Goal: Task Accomplishment & Management: Complete application form

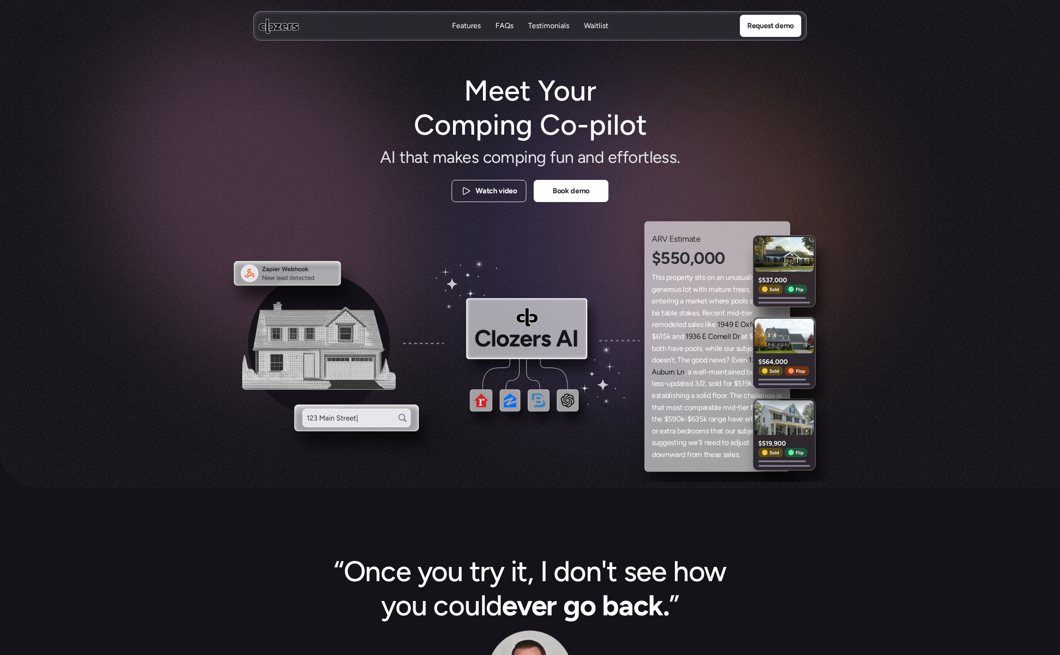
click at [592, 23] on p "Waitlist" at bounding box center [596, 26] width 24 height 10
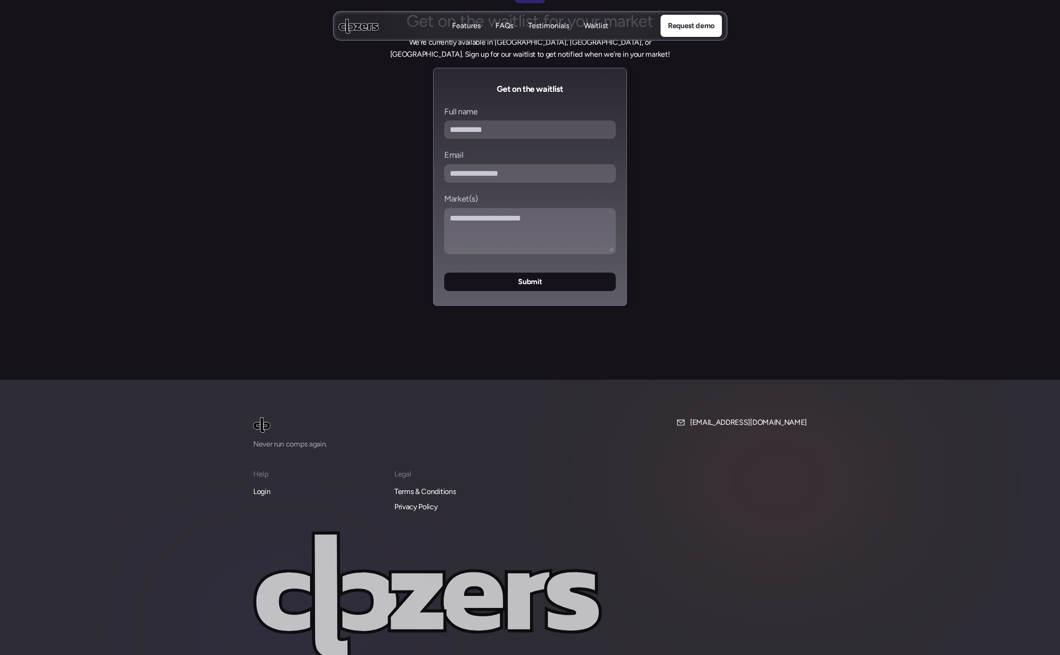
scroll to position [3661, 0]
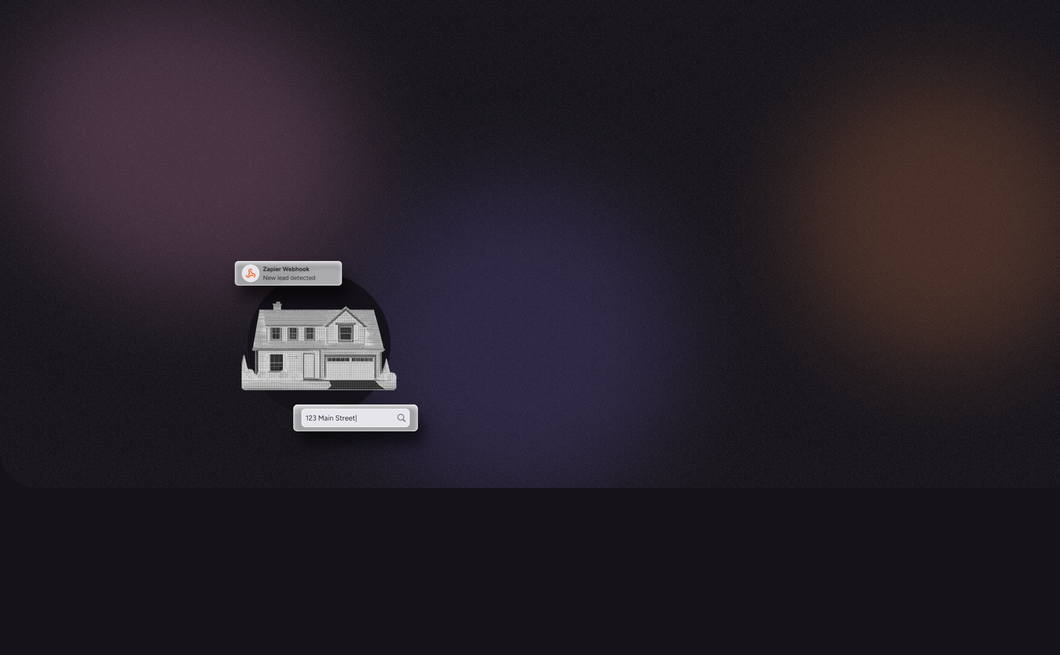
scroll to position [3660, 0]
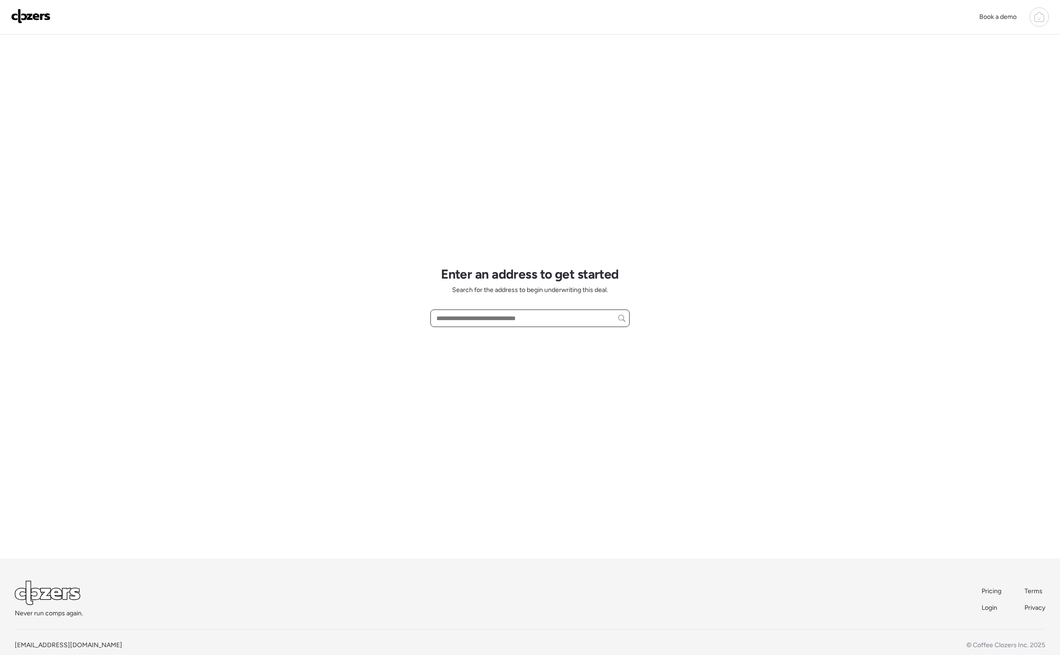
click at [488, 312] on input "text" at bounding box center [530, 318] width 191 height 13
type input "*"
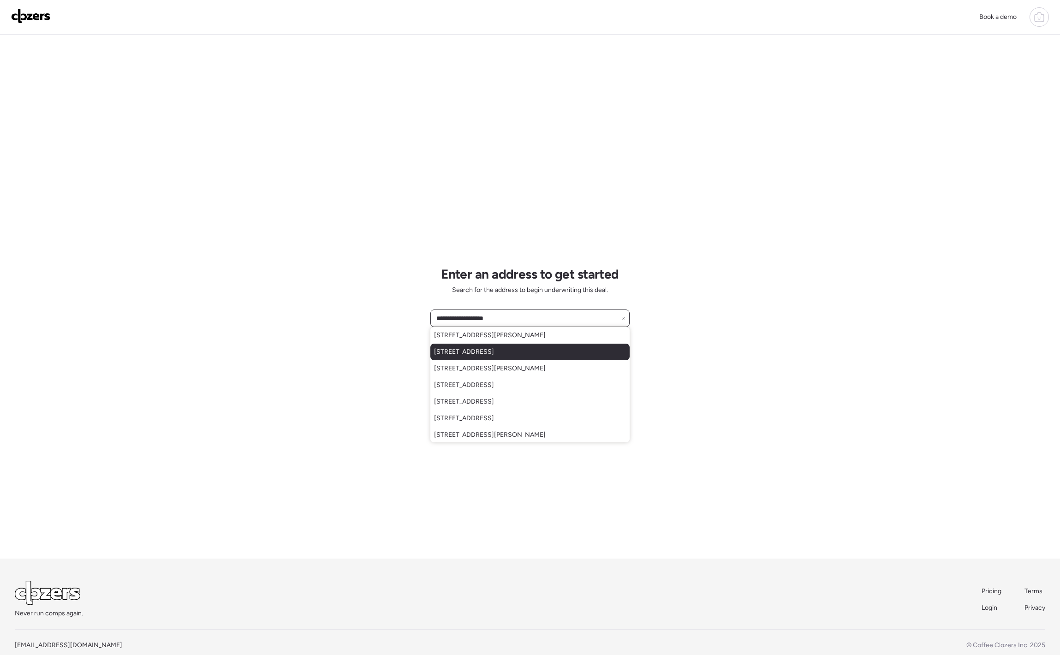
type input "**********"
click at [515, 346] on div "3511 Loblolly Sq, Vero Beach, FL, 32966" at bounding box center [529, 352] width 199 height 17
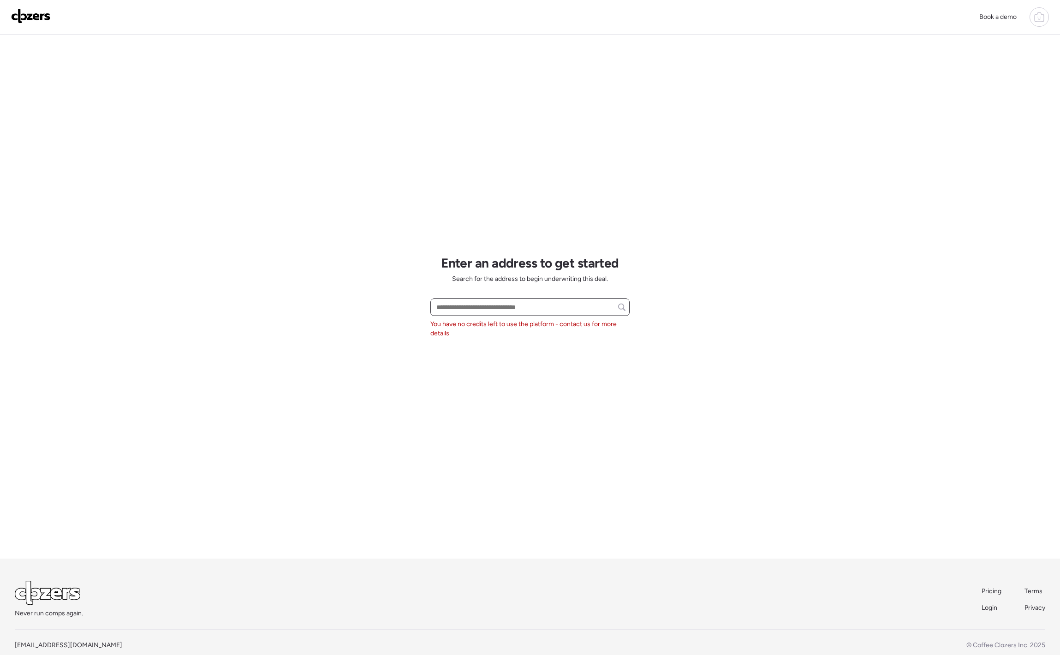
click at [514, 309] on input "text" at bounding box center [530, 307] width 191 height 13
click at [1036, 15] on icon at bounding box center [1039, 17] width 11 height 11
click at [944, 204] on div "Logout" at bounding box center [975, 208] width 148 height 24
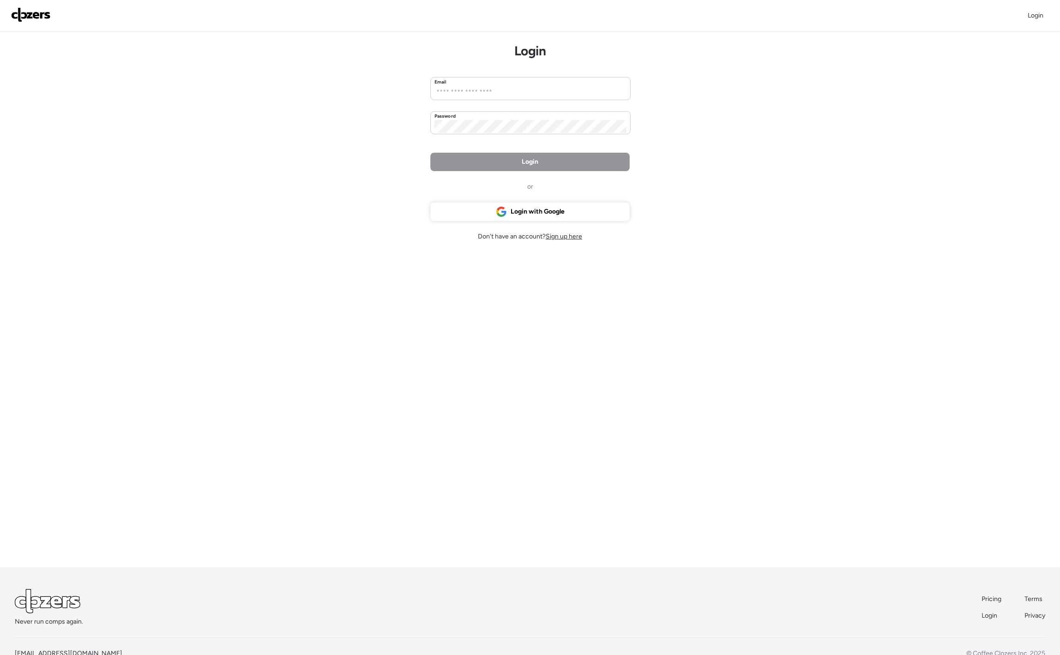
click at [568, 233] on span "Sign up here" at bounding box center [564, 237] width 36 height 8
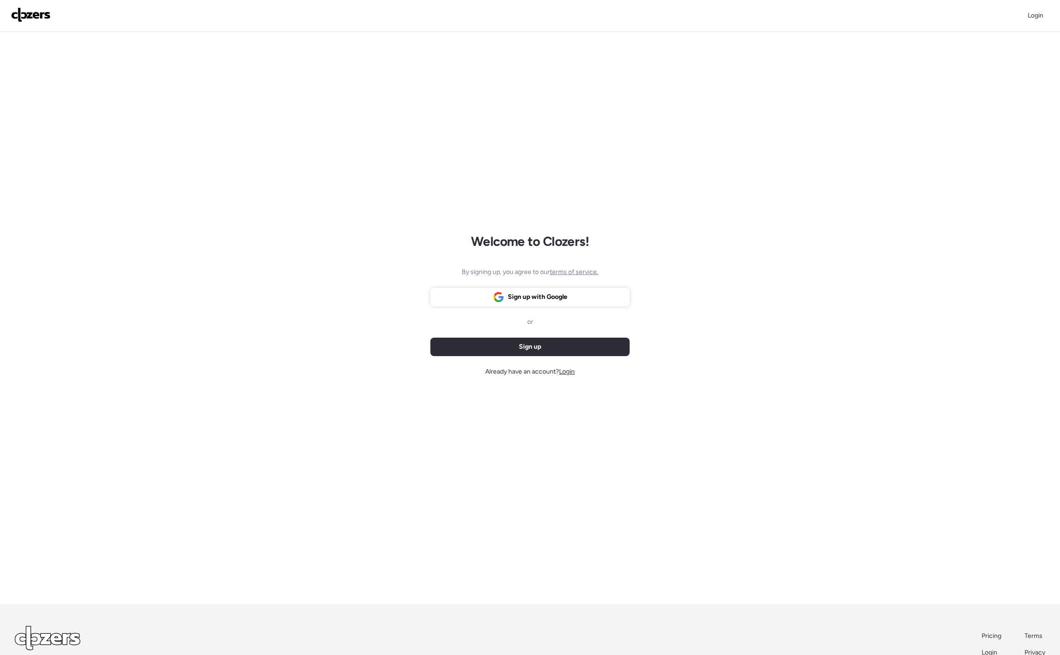
click at [523, 287] on div "By signing up, you agree to our terms of service. Sign up or Sign up with Googl…" at bounding box center [529, 322] width 199 height 109
click at [527, 297] on span "Sign up with Google" at bounding box center [538, 296] width 60 height 9
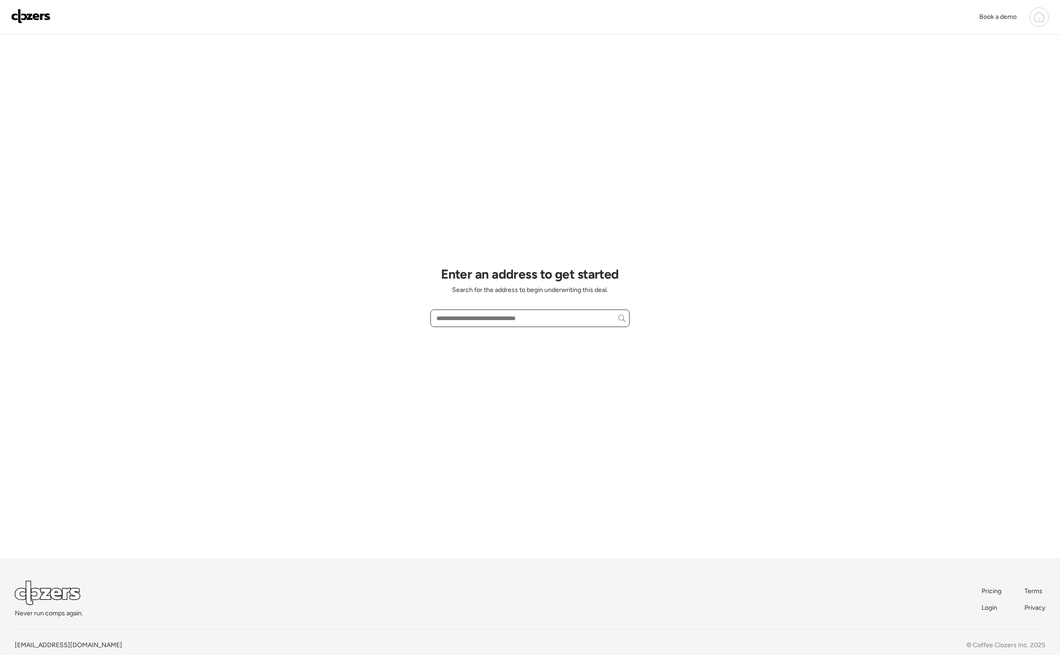
click at [537, 320] on input "text" at bounding box center [530, 318] width 191 height 13
type input "**********"
click at [521, 330] on div "3511 Loggerhead Way, Wesley Chapel, FL, 33544" at bounding box center [529, 335] width 199 height 17
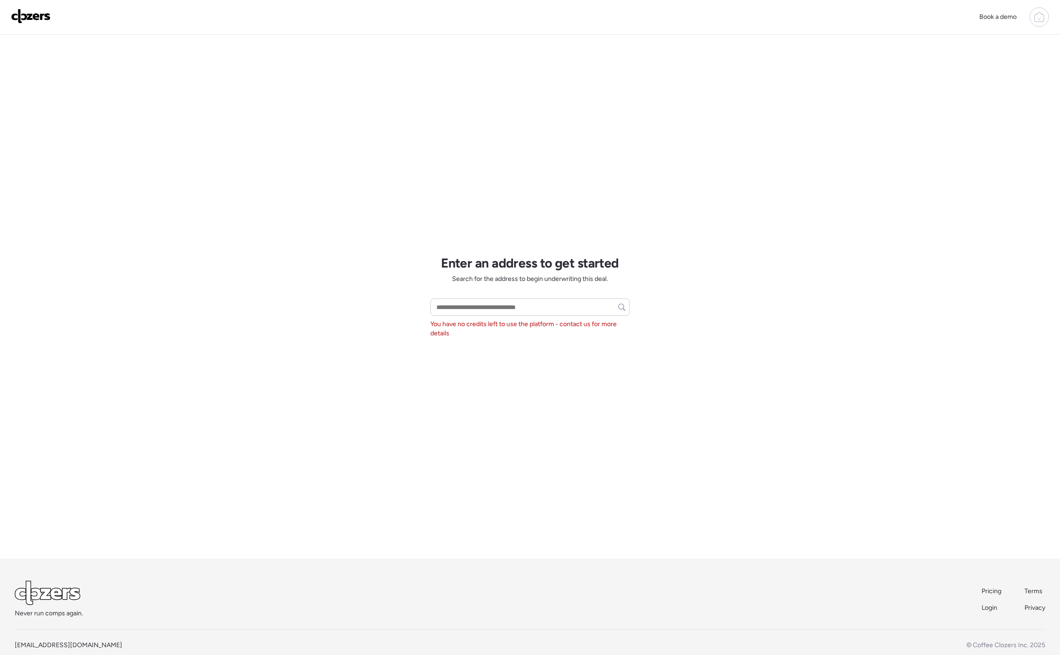
click at [1045, 19] on div at bounding box center [1039, 16] width 19 height 19
click at [939, 203] on span "Logout" at bounding box center [940, 207] width 20 height 9
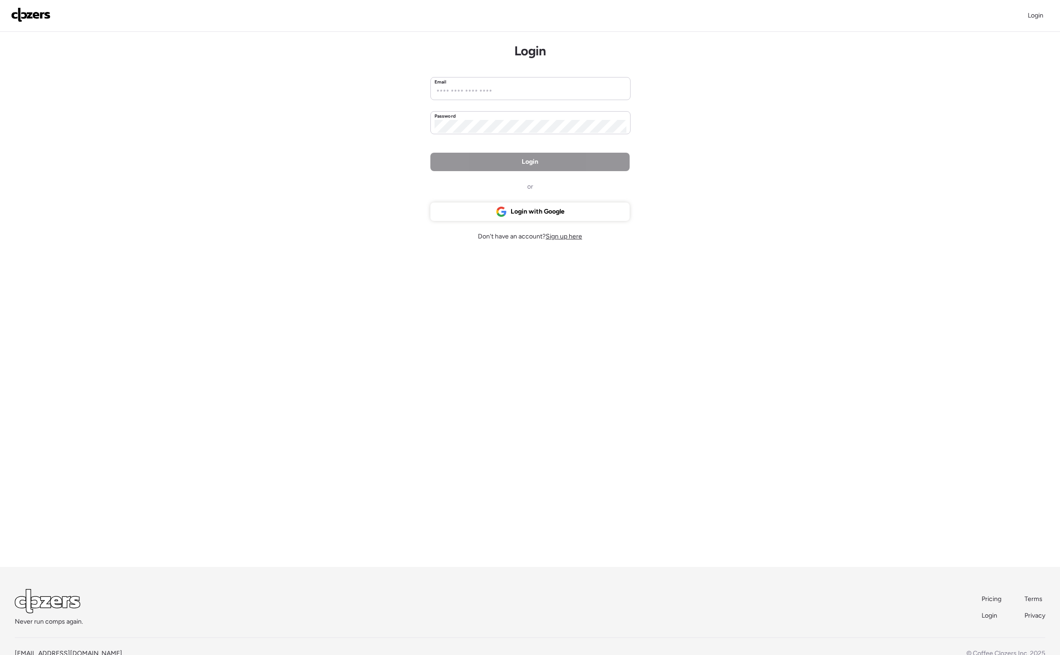
click at [566, 238] on span "Sign up here" at bounding box center [564, 237] width 36 height 8
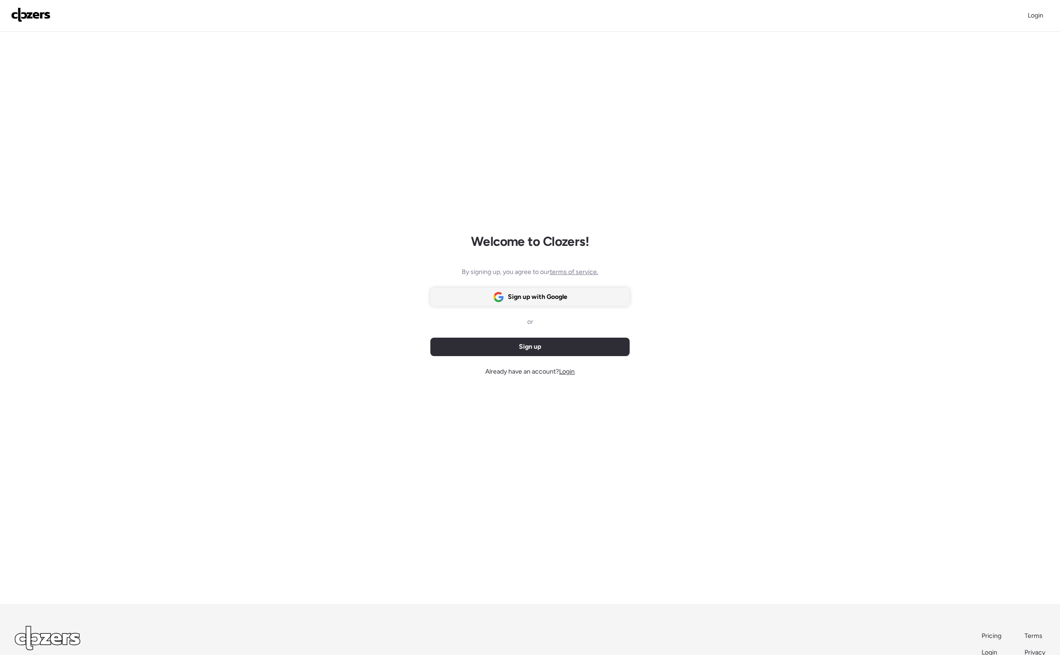
click at [543, 304] on div "Sign up with Google" at bounding box center [529, 297] width 199 height 18
